Goal: Transaction & Acquisition: Register for event/course

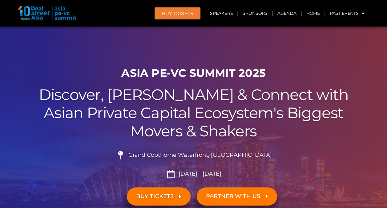
click at [156, 199] on link "BUY TICKETS" at bounding box center [159, 196] width 64 height 18
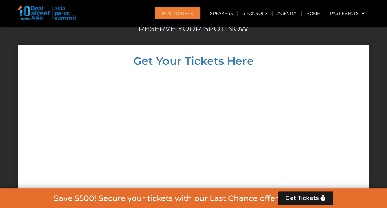
scroll to position [4640, 0]
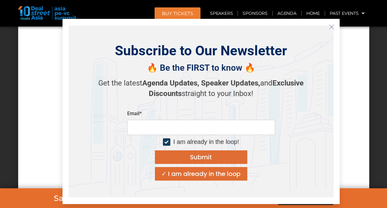
click at [334, 23] on button "Close" at bounding box center [332, 27] width 10 height 10
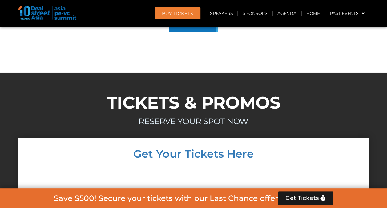
scroll to position [4518, 0]
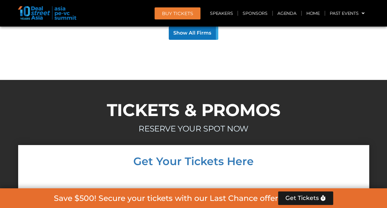
click at [309, 198] on span "Get Tickets" at bounding box center [302, 198] width 34 height 6
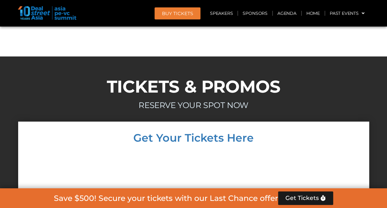
scroll to position [4544, 0]
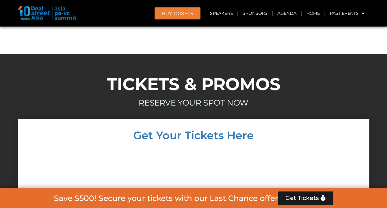
click at [309, 198] on span "Get Tickets" at bounding box center [302, 198] width 34 height 6
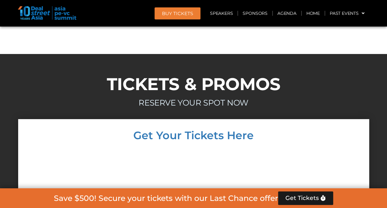
click at [309, 198] on span "Get Tickets" at bounding box center [302, 198] width 34 height 6
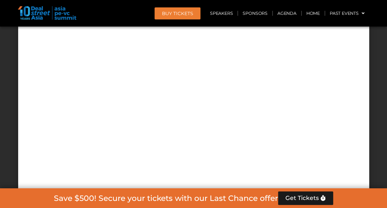
scroll to position [4691, 0]
